Goal: Find specific page/section: Find specific page/section

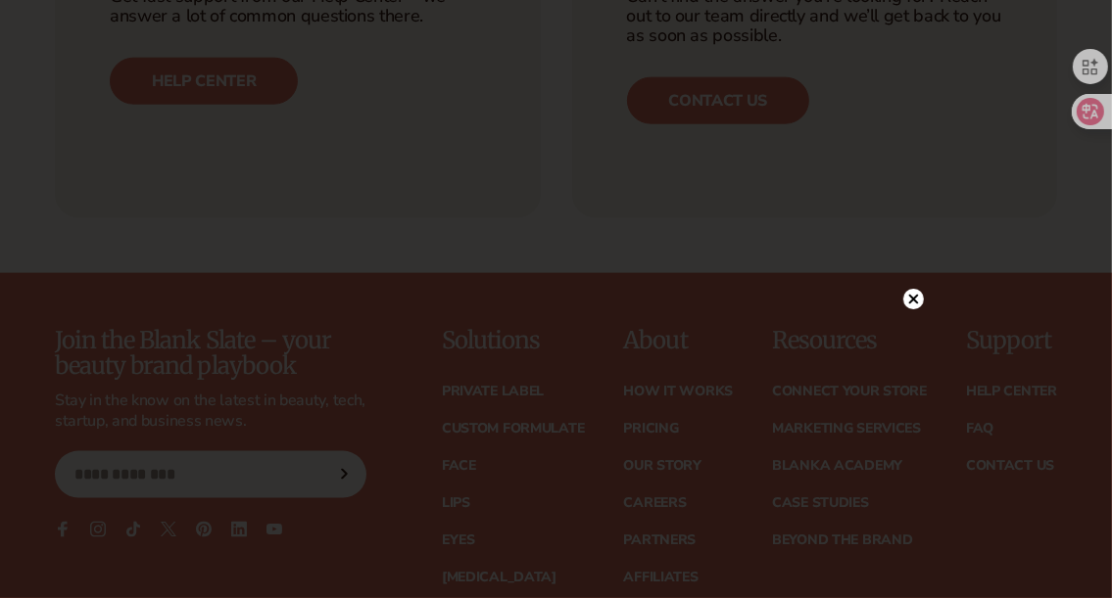
scroll to position [7640, 0]
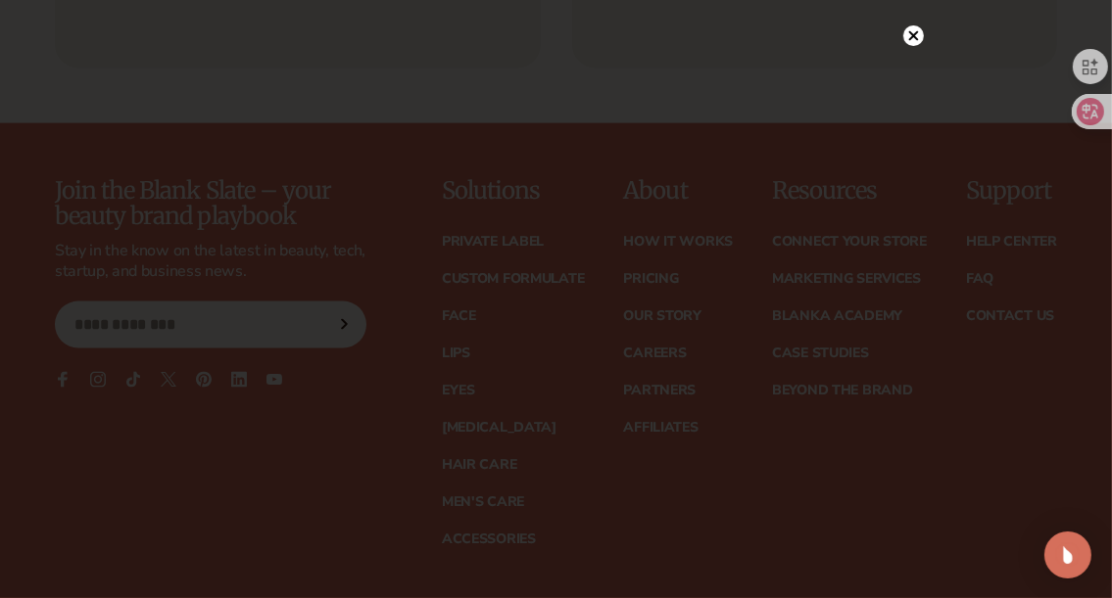
click at [917, 72] on circle at bounding box center [913, 76] width 21 height 21
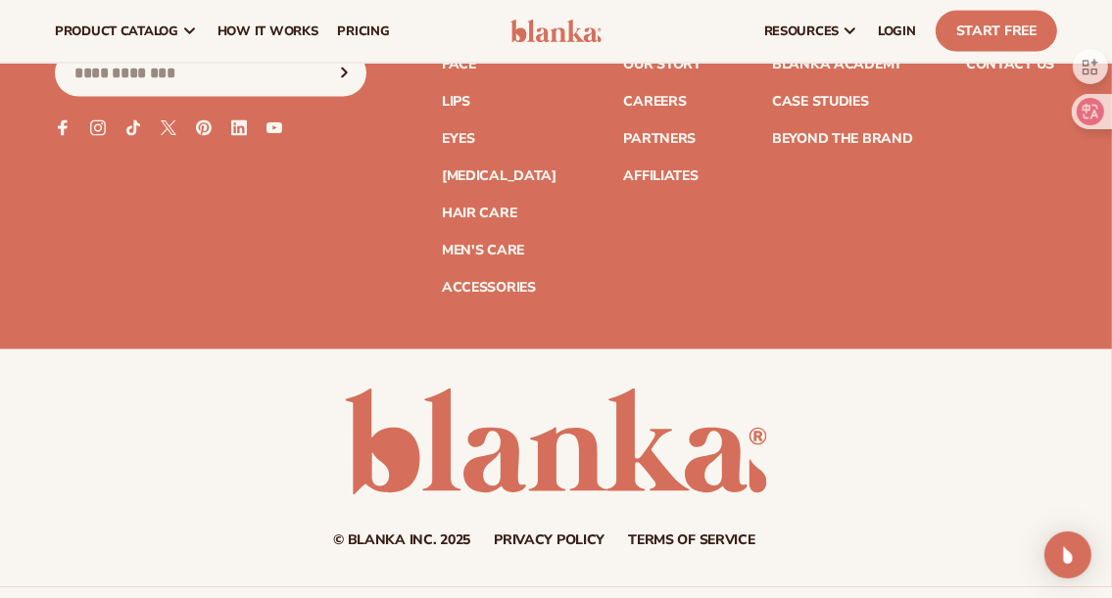
scroll to position [7500, 0]
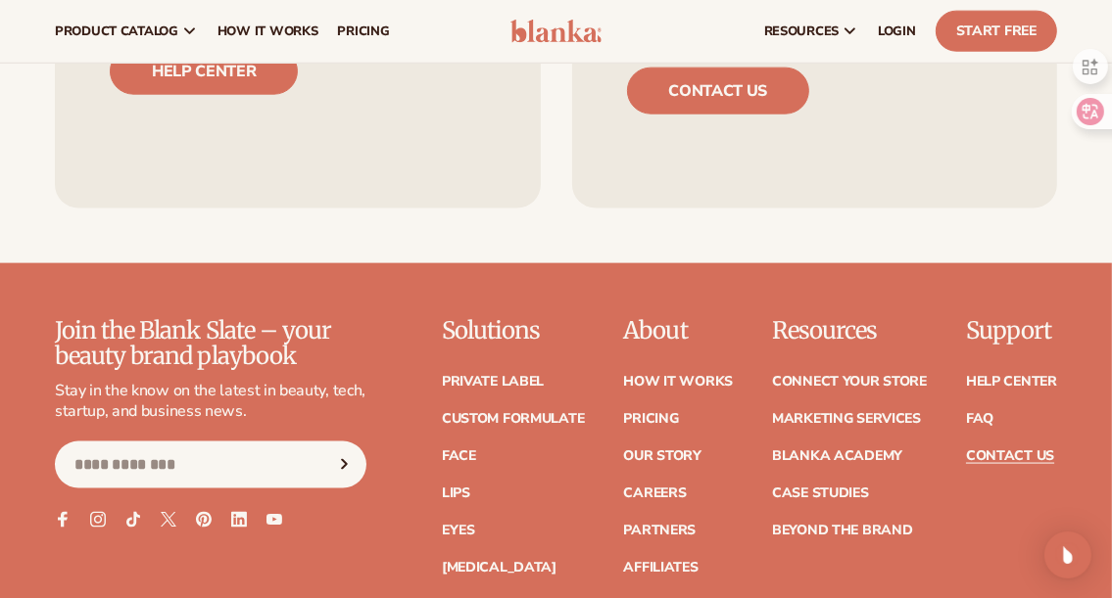
click at [1018, 450] on link "Contact Us" at bounding box center [1010, 457] width 88 height 14
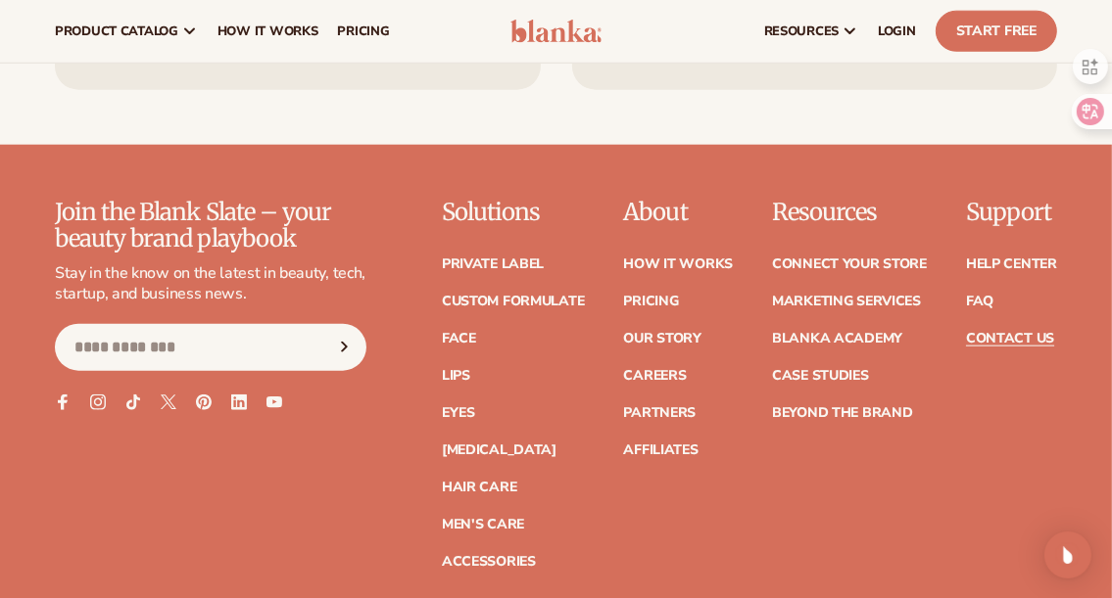
scroll to position [1602, 0]
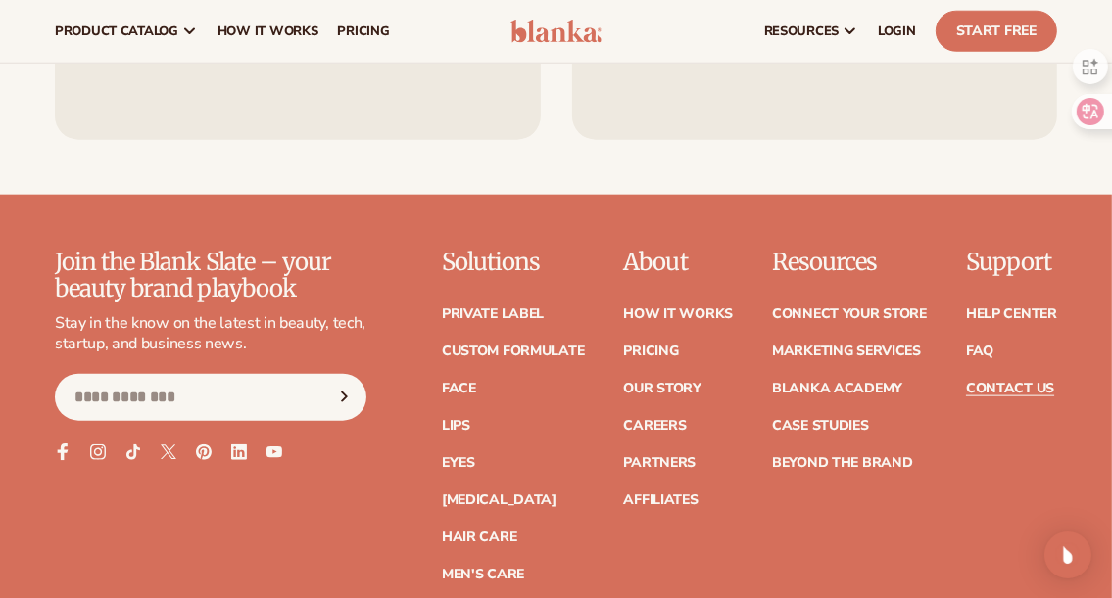
click at [66, 453] on icon at bounding box center [62, 452] width 17 height 17
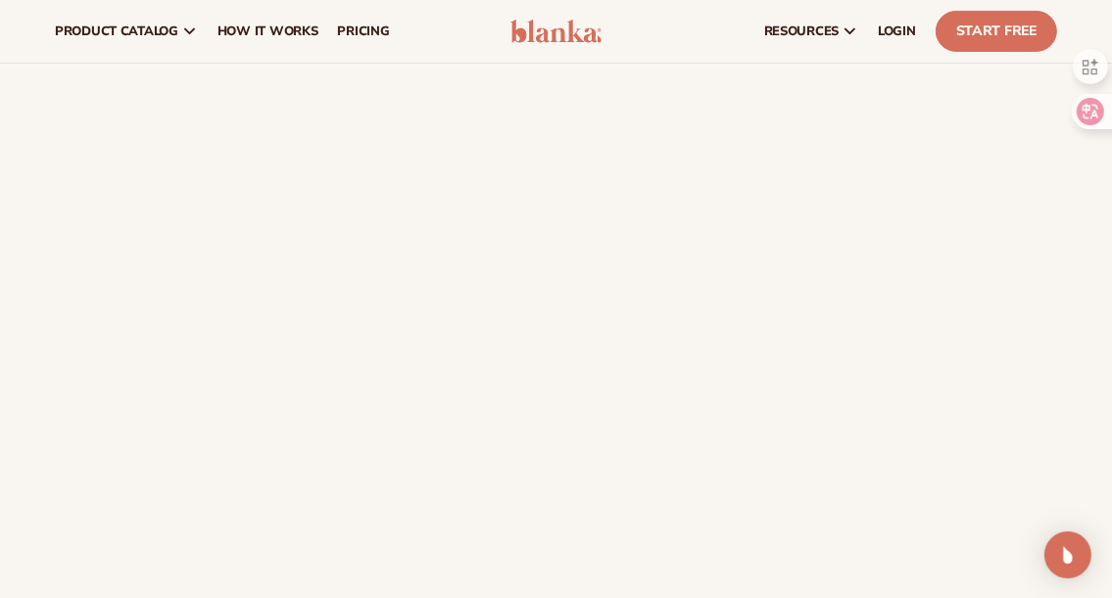
scroll to position [0, 0]
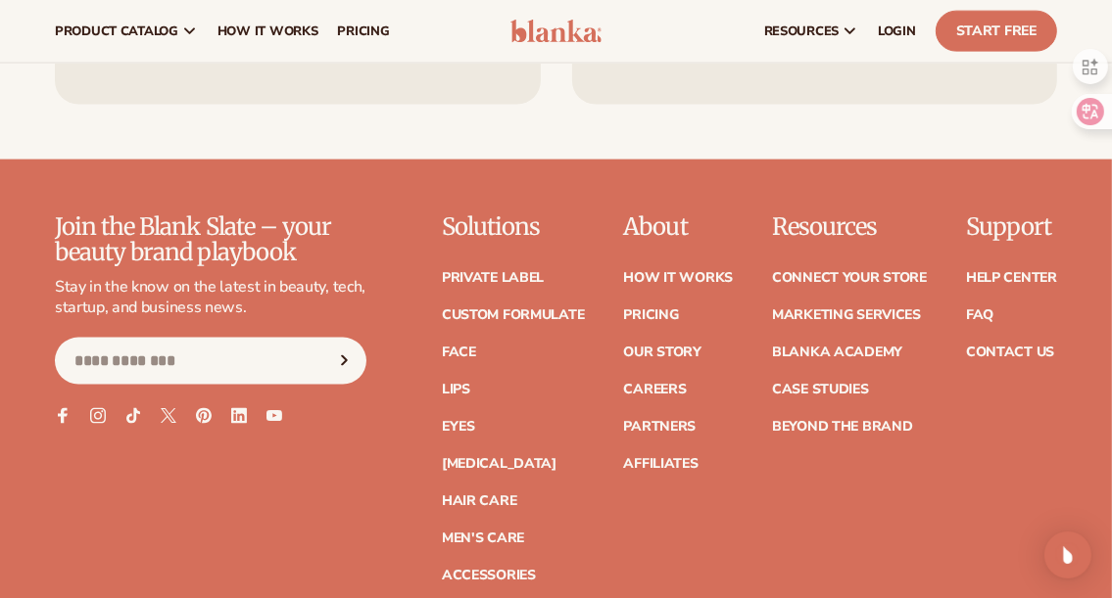
scroll to position [7598, 0]
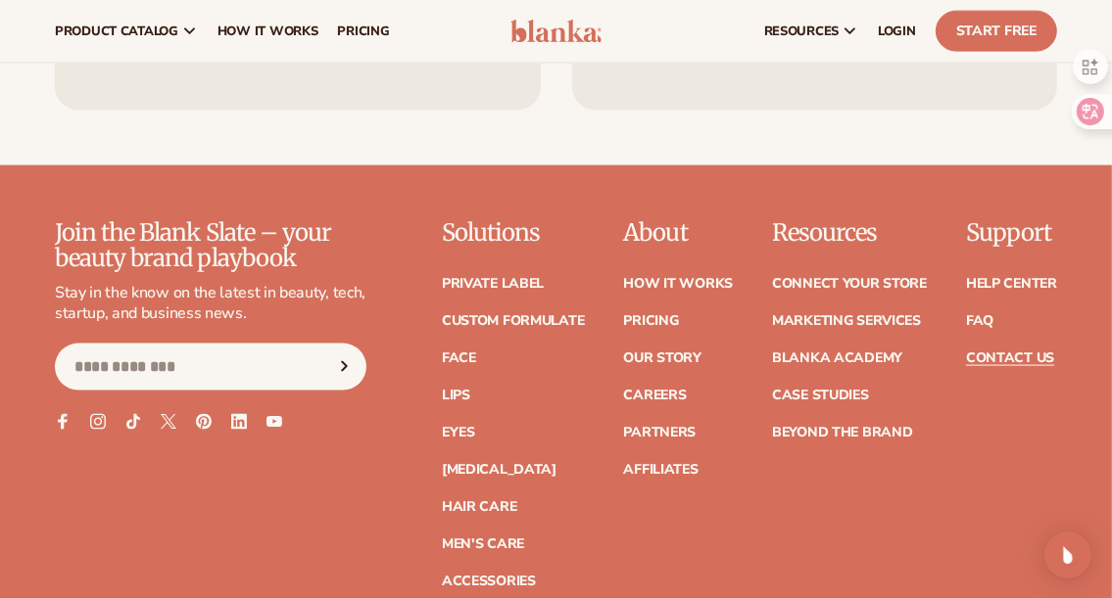
click at [1022, 352] on link "Contact Us" at bounding box center [1010, 359] width 88 height 14
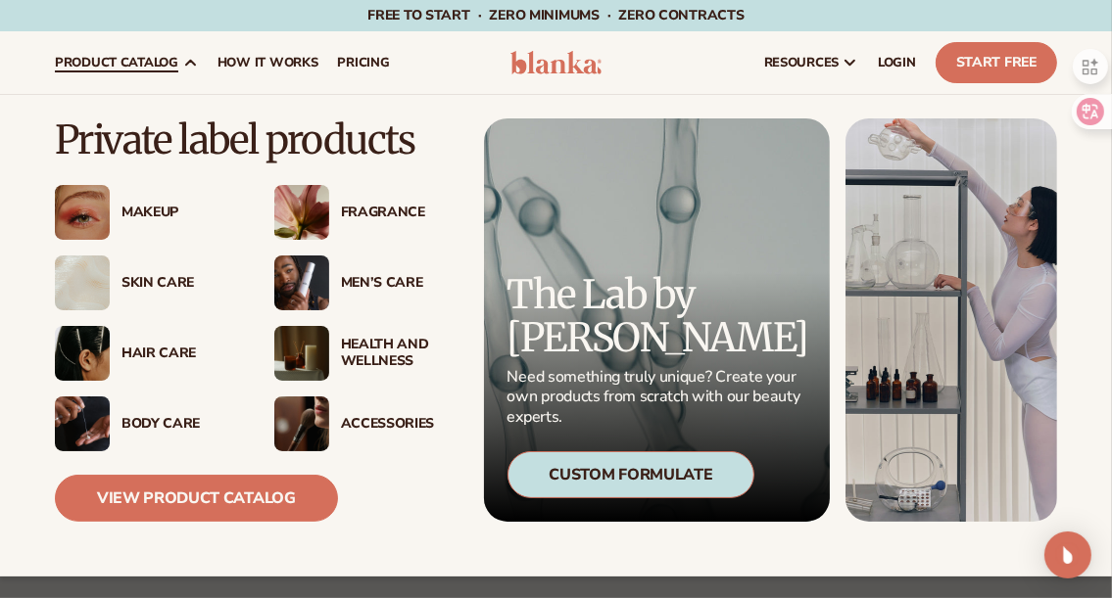
click at [131, 65] on span "product catalog" at bounding box center [116, 63] width 123 height 16
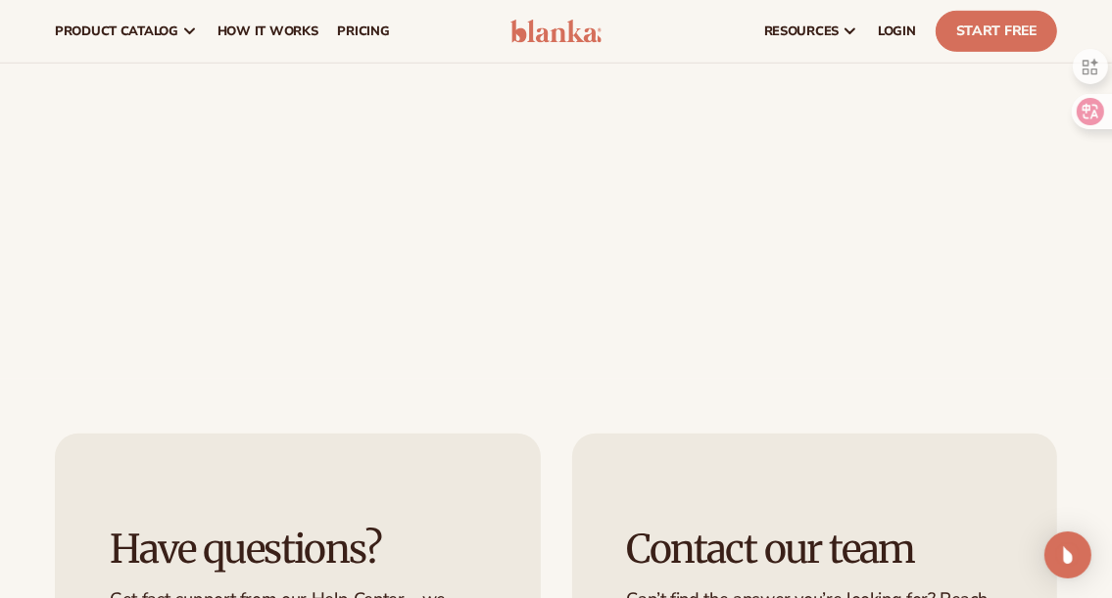
scroll to position [721, 0]
